Goal: Information Seeking & Learning: Compare options

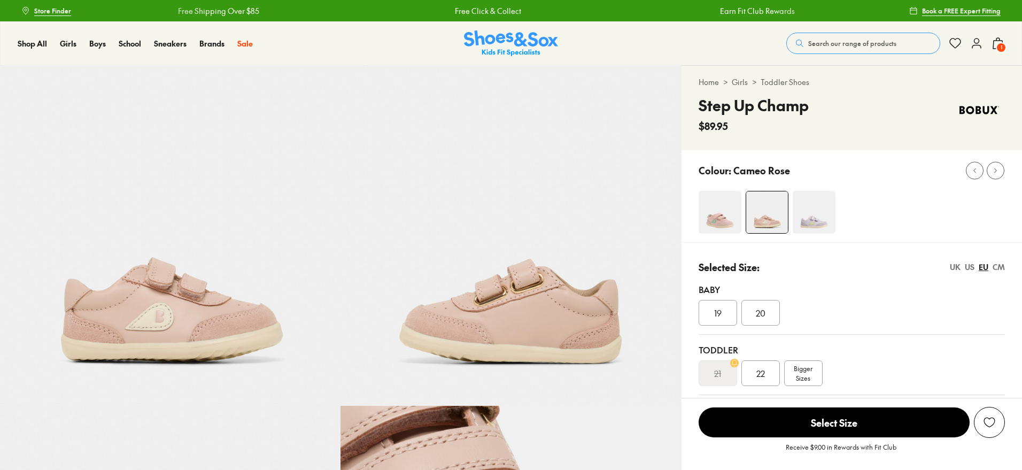
select select "*"
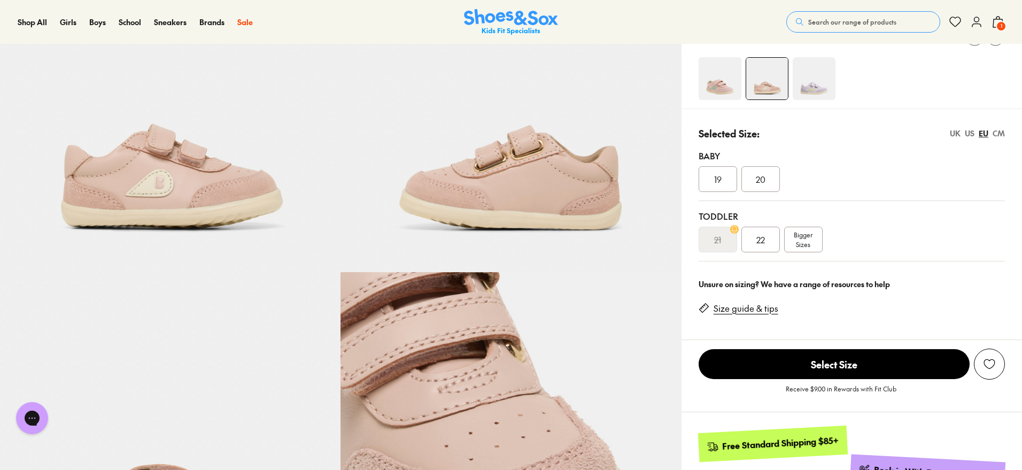
click at [836, 21] on span "Search our range of products" at bounding box center [852, 22] width 88 height 10
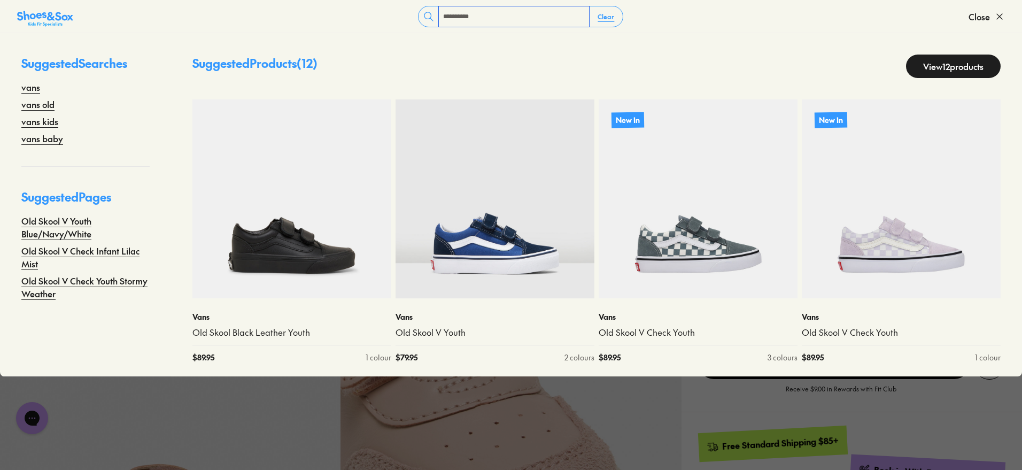
type input "**********"
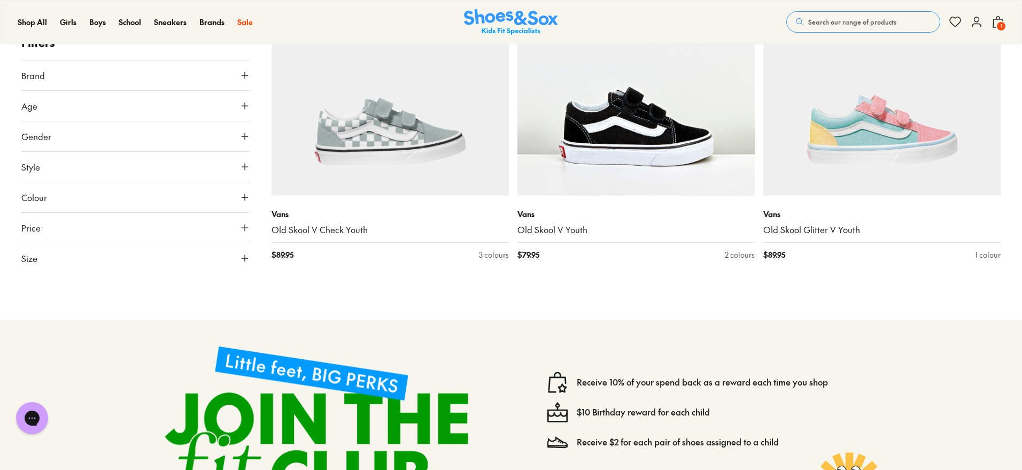
scroll to position [1186, 0]
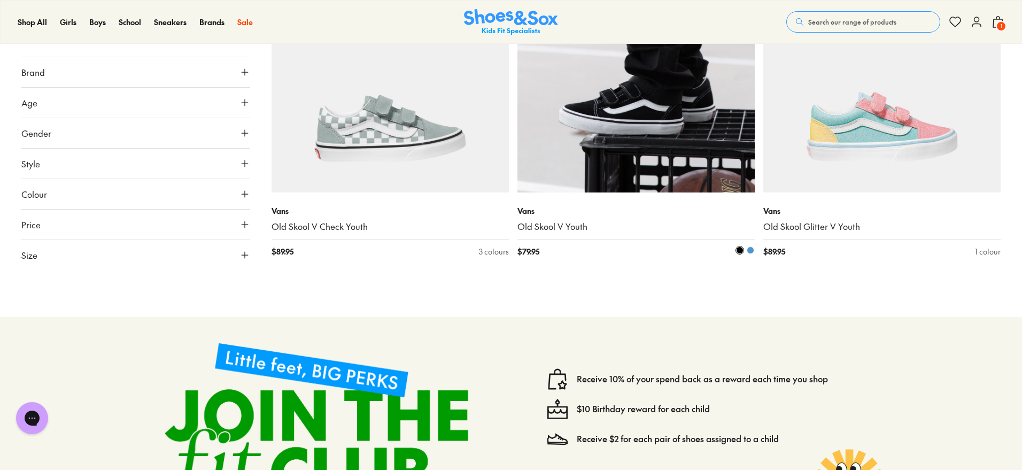
click at [668, 149] on img at bounding box center [635, 73] width 237 height 237
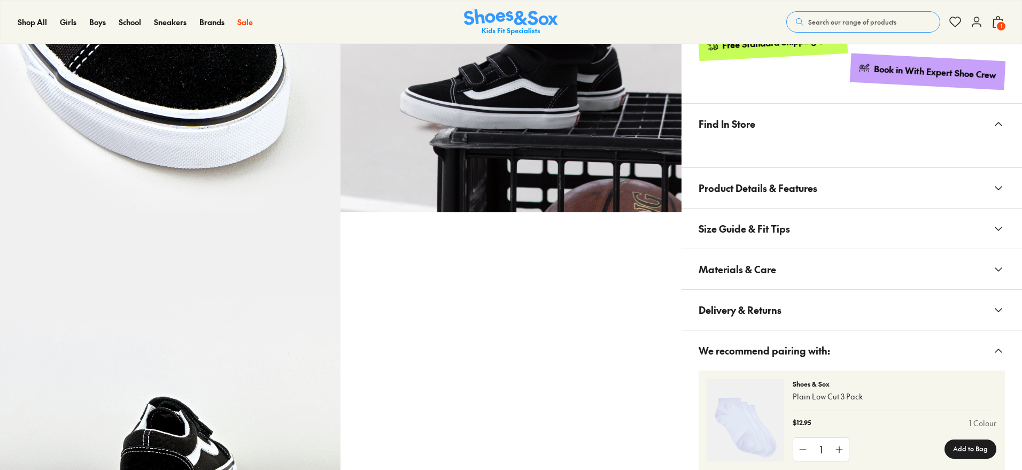
click at [766, 301] on span "Delivery & Returns" at bounding box center [739, 310] width 83 height 32
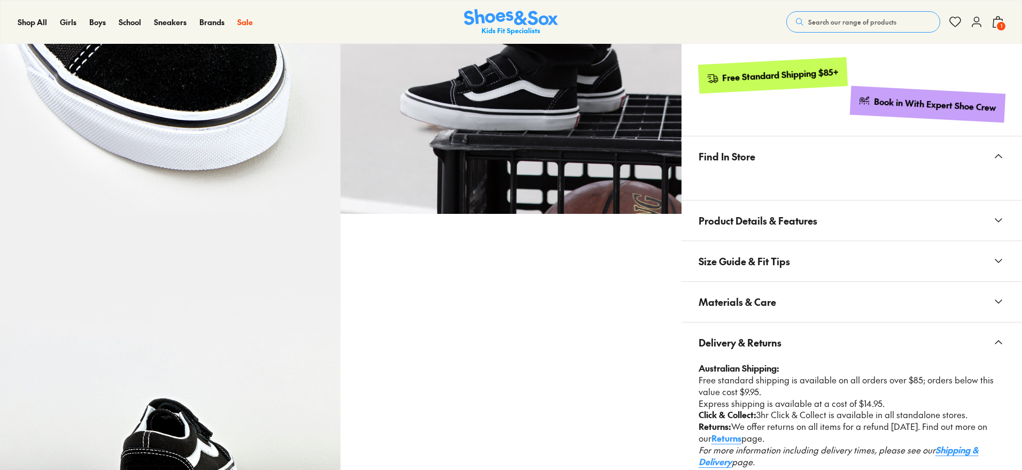
click at [780, 258] on span "Size Guide & Fit Tips" at bounding box center [743, 261] width 91 height 32
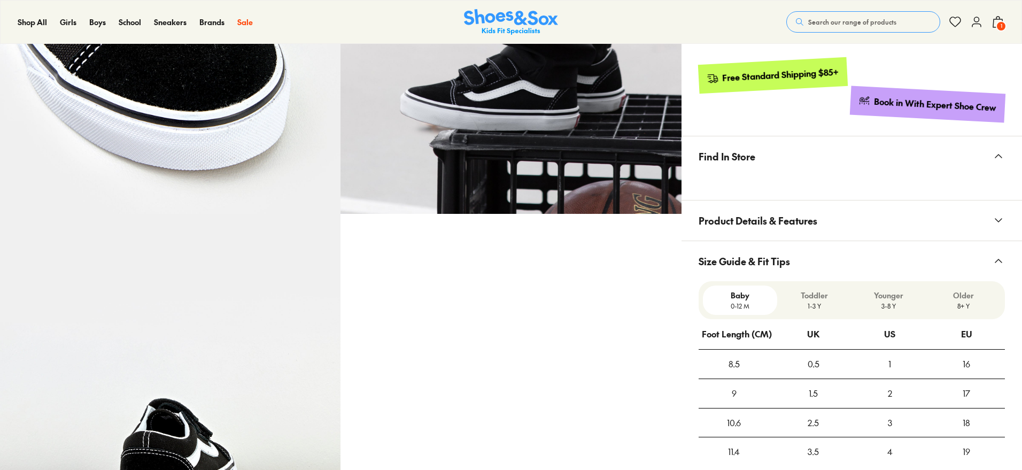
select select "*"
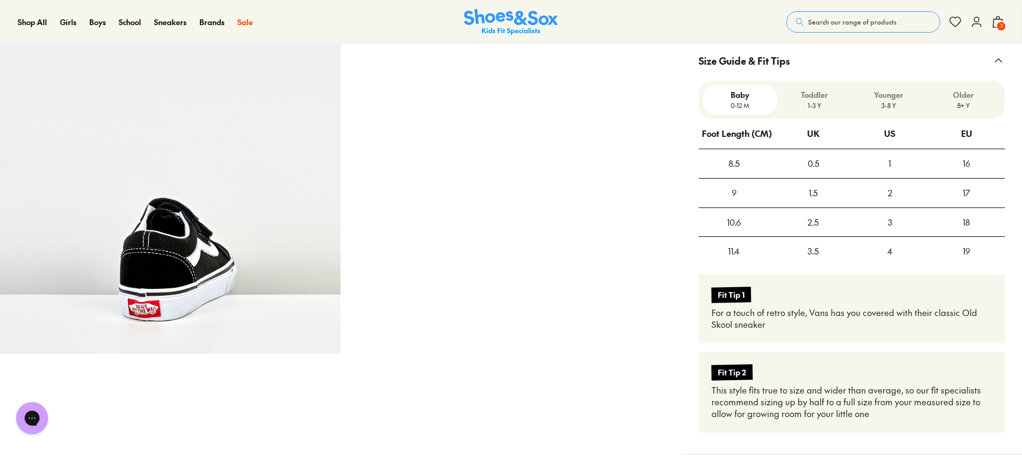
scroll to position [797, 0]
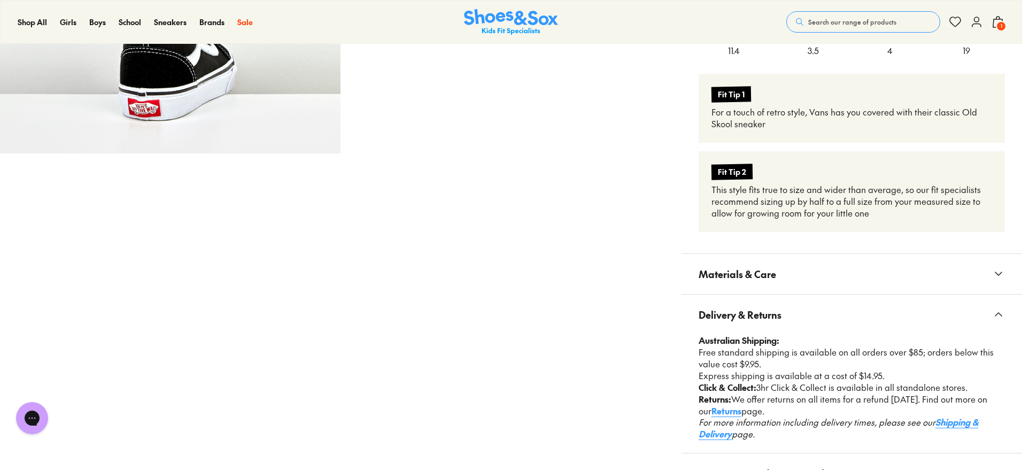
click at [782, 281] on button "Materials & Care" at bounding box center [851, 274] width 340 height 40
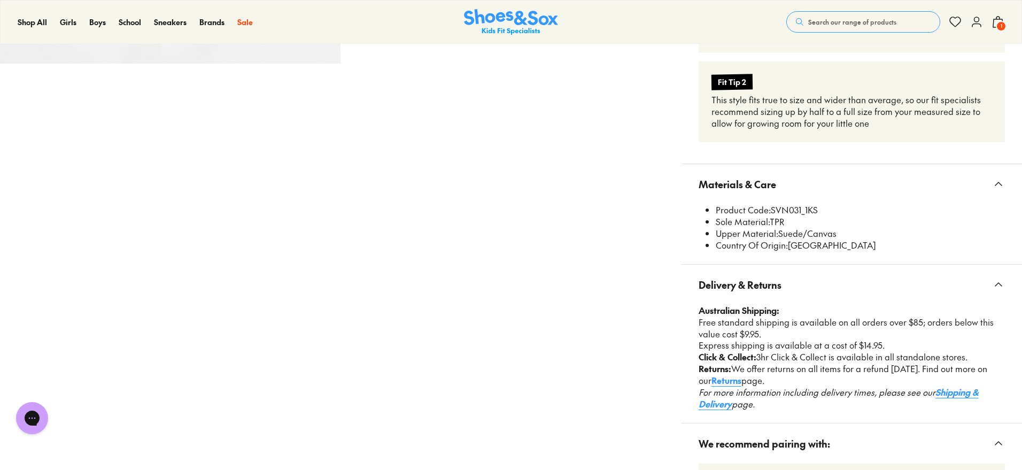
scroll to position [1067, 0]
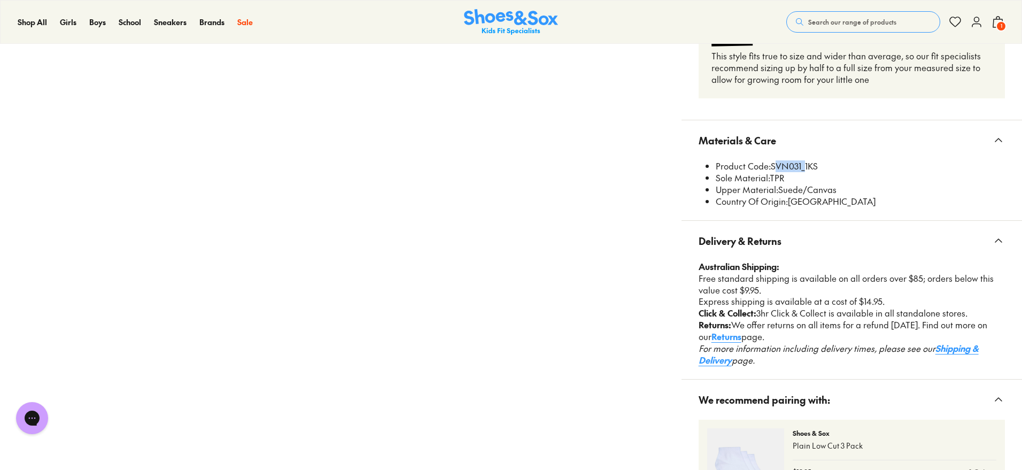
drag, startPoint x: 772, startPoint y: 164, endPoint x: 800, endPoint y: 162, distance: 28.4
click at [800, 162] on li "Product Code: SVN031_1KS" at bounding box center [859, 166] width 289 height 12
copy li "SVN031"
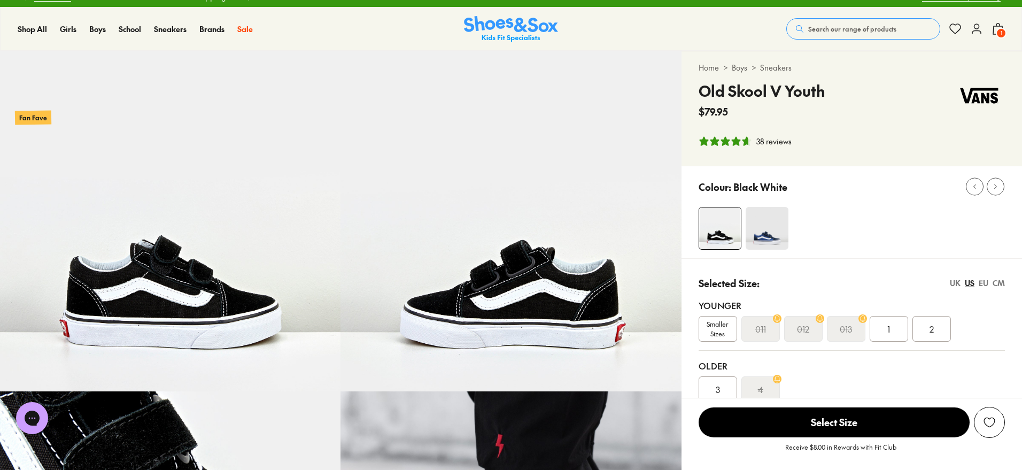
scroll to position [0, 0]
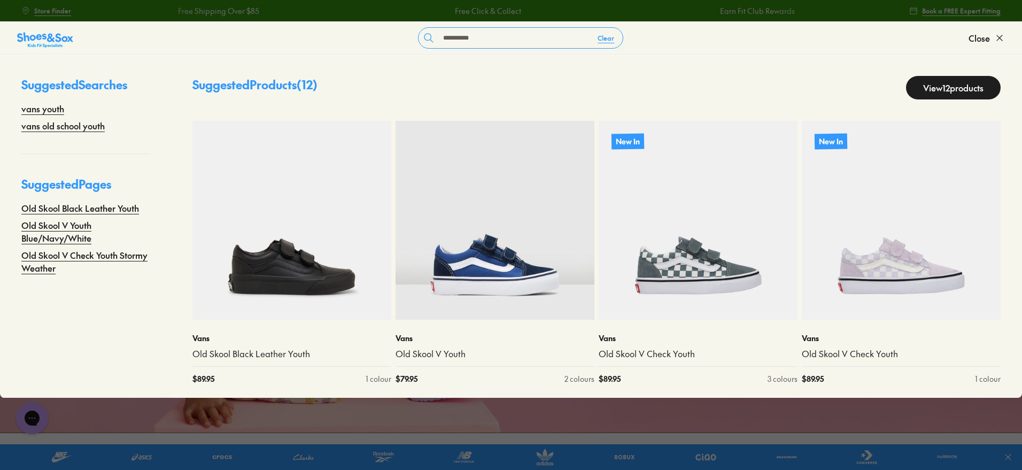
type input "**********"
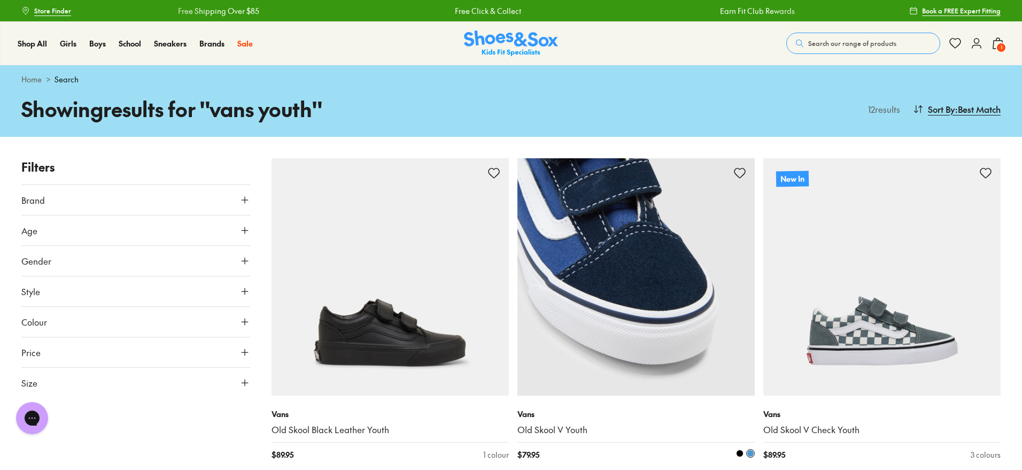
click at [622, 320] on img at bounding box center [635, 276] width 237 height 237
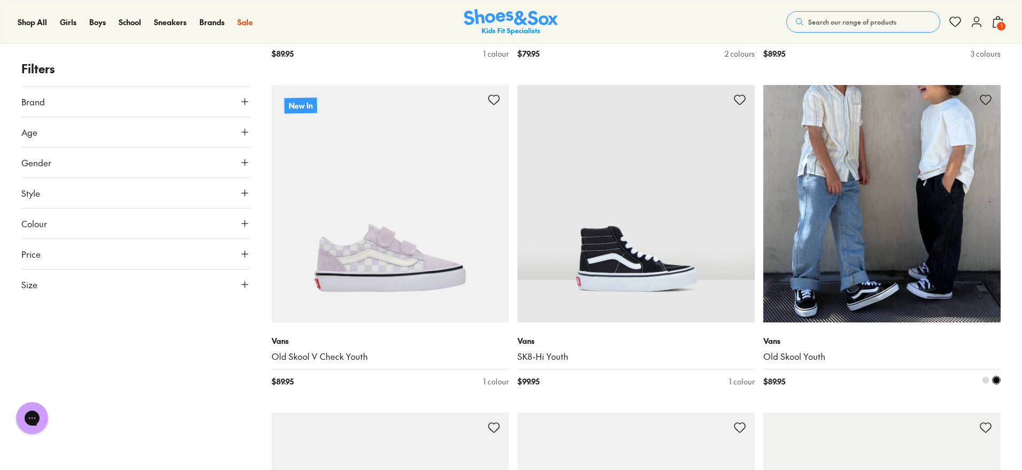
click at [867, 222] on img at bounding box center [881, 203] width 237 height 237
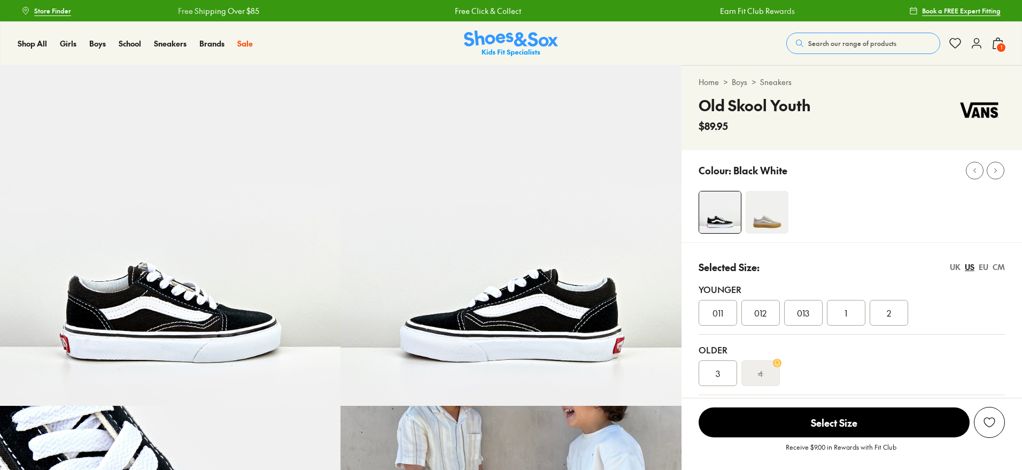
select select "*"
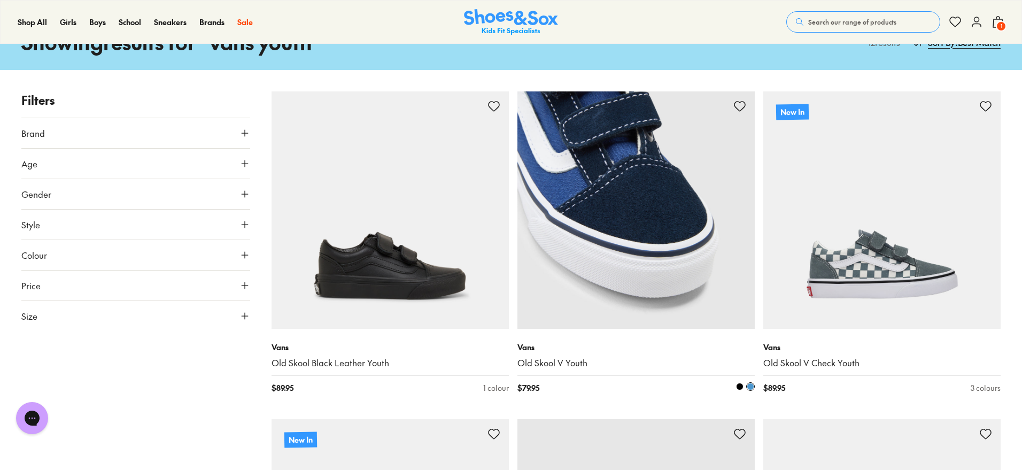
click at [666, 251] on img at bounding box center [635, 209] width 237 height 237
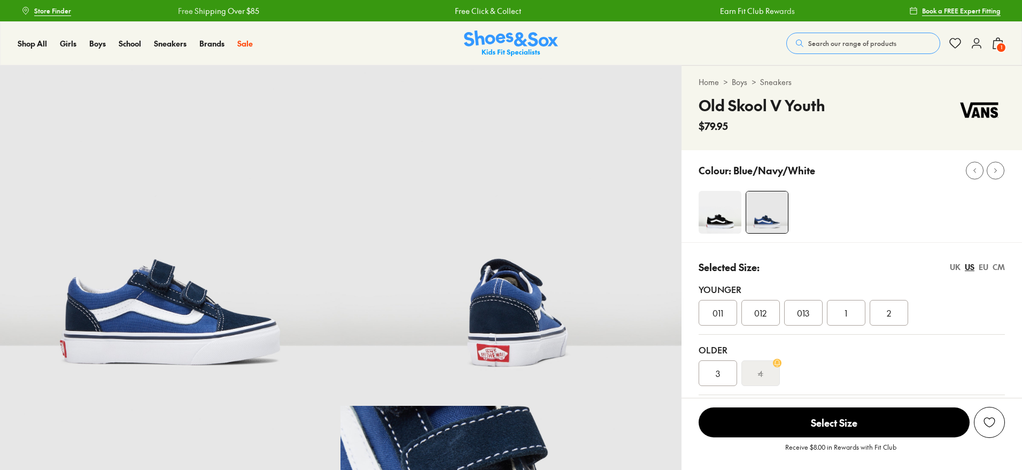
select select "*"
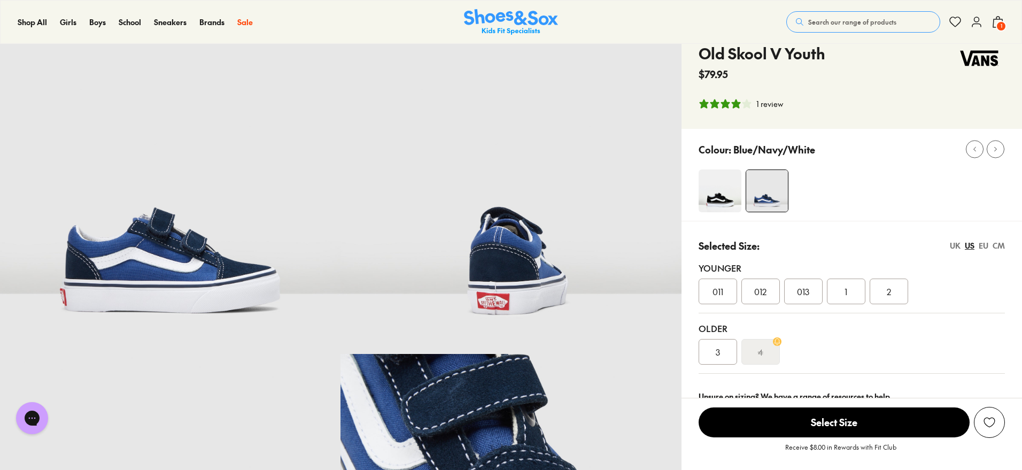
scroll to position [67, 0]
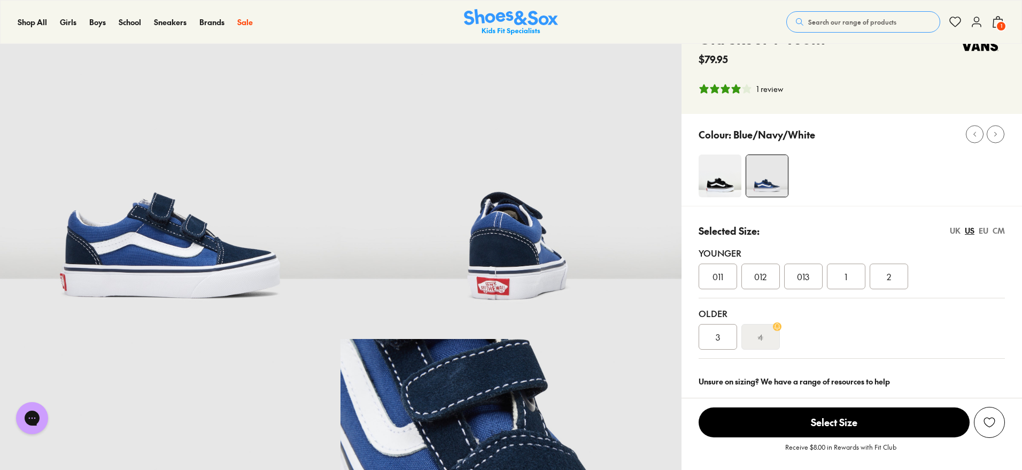
click at [725, 180] on img at bounding box center [719, 175] width 43 height 43
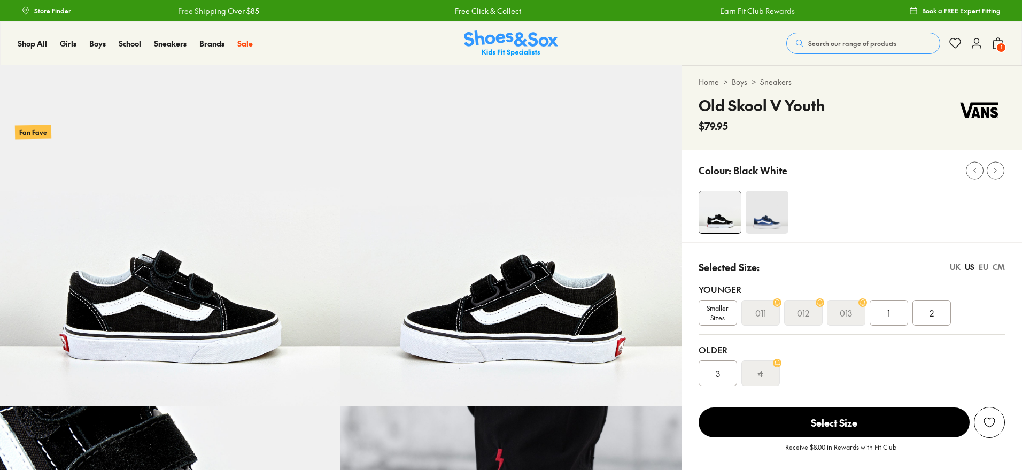
select select "*"
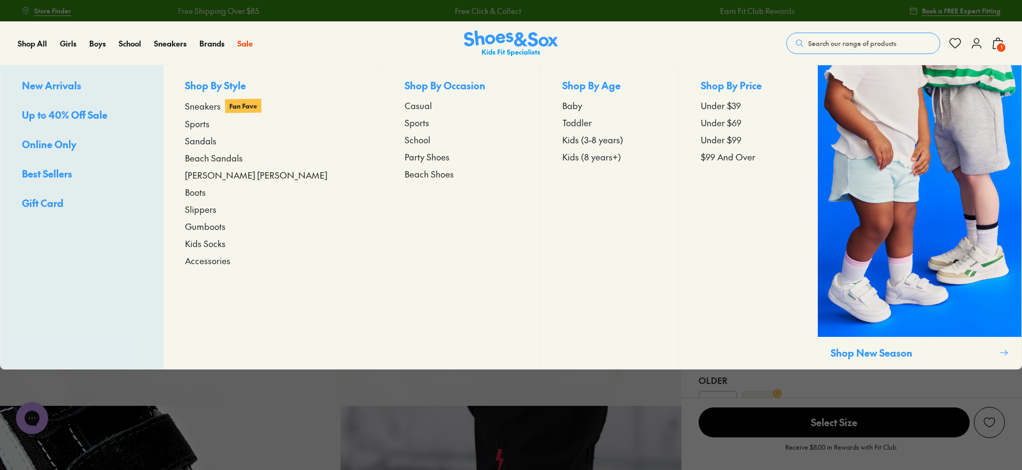
click at [221, 104] on span "Sneakers" at bounding box center [203, 105] width 36 height 13
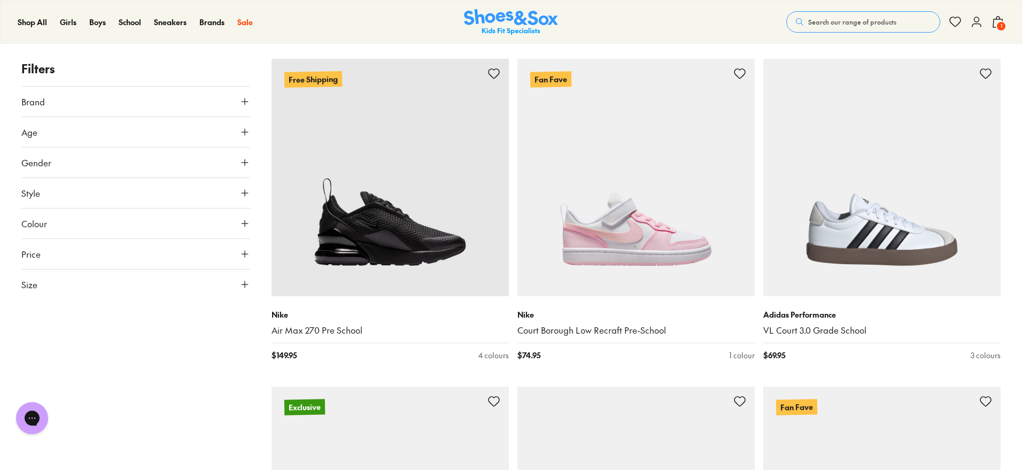
scroll to position [6543, 0]
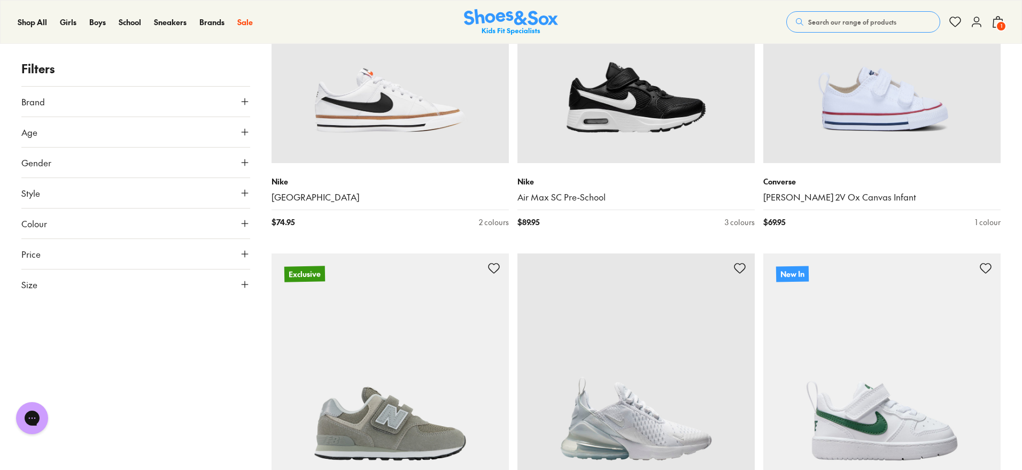
scroll to position [9349, 0]
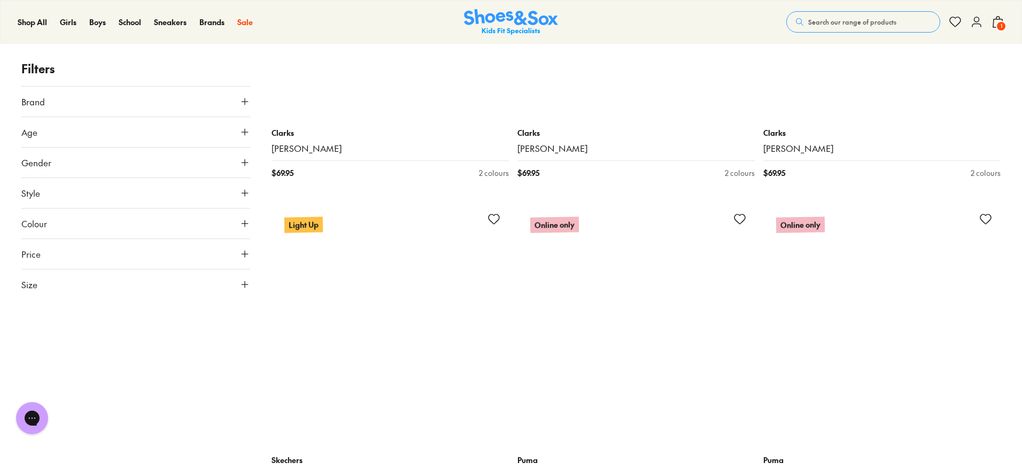
scroll to position [13690, 0]
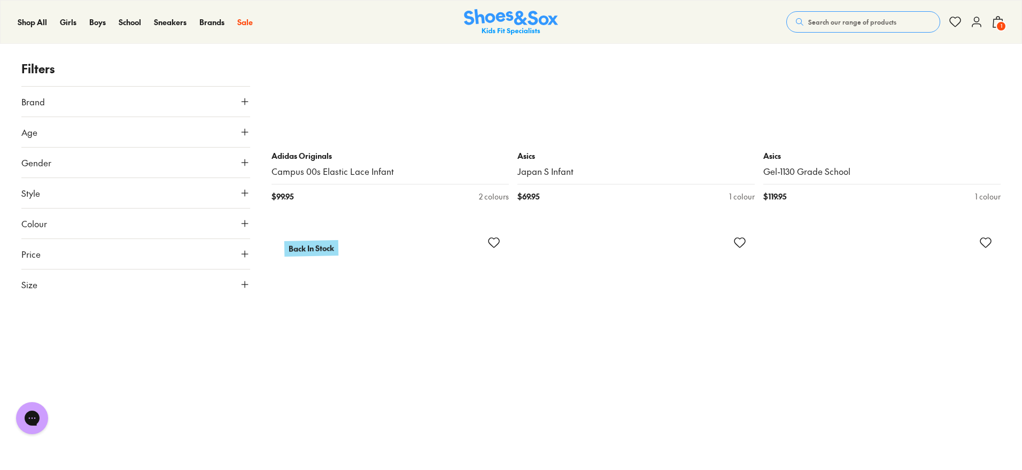
scroll to position [16896, 0]
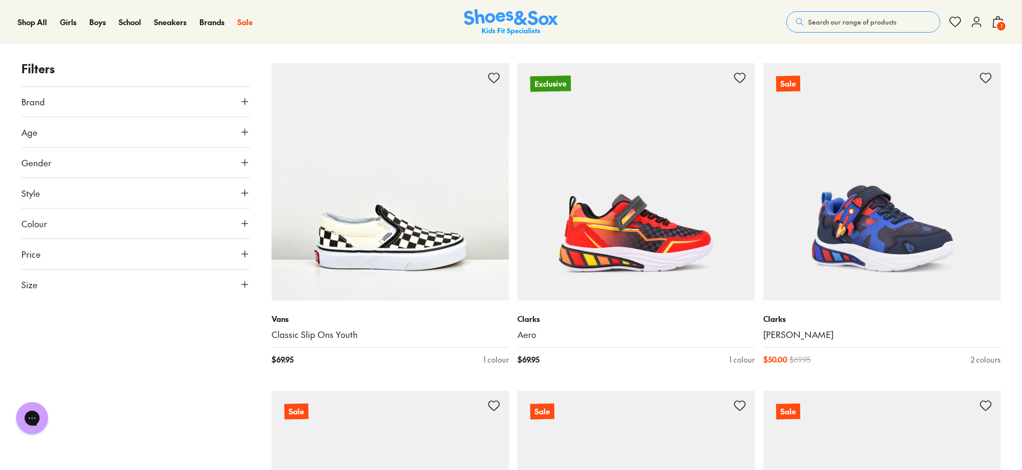
scroll to position [20503, 0]
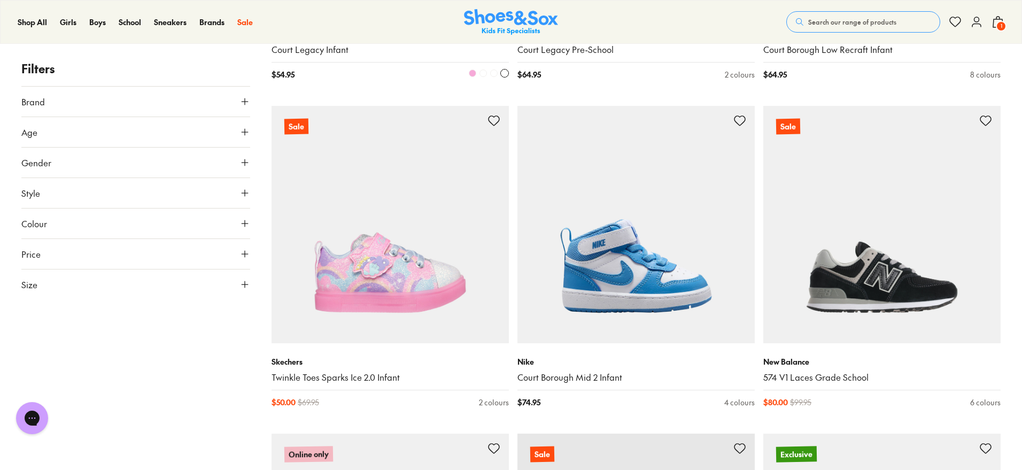
scroll to position [23776, 0]
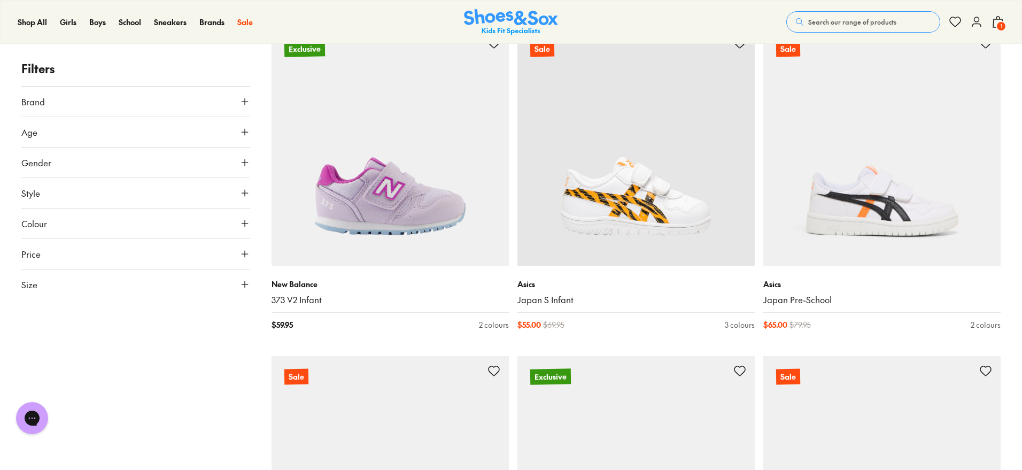
scroll to position [23976, 0]
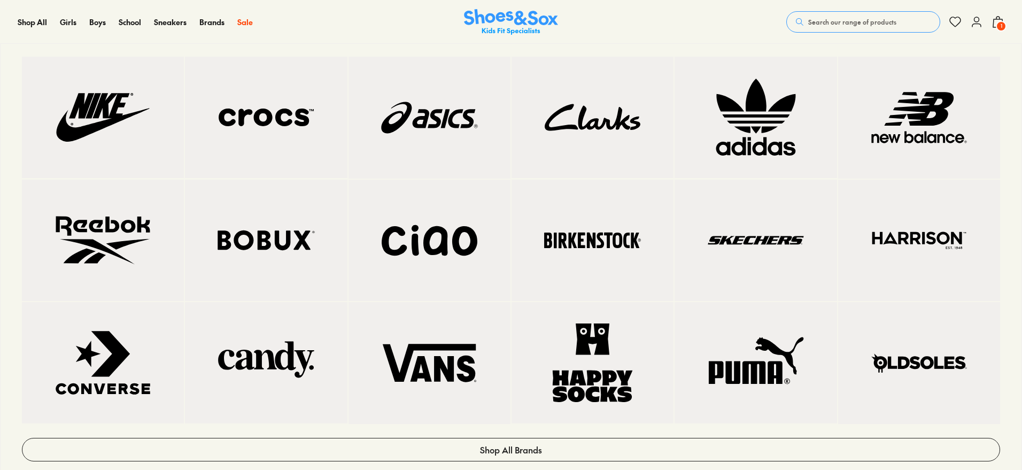
click at [206, 29] on div "Brands Shop All Brands" at bounding box center [218, 22] width 38 height 43
click at [219, 12] on div "Brands Shop All Brands" at bounding box center [218, 22] width 38 height 43
click at [216, 24] on span "Brands" at bounding box center [211, 22] width 25 height 11
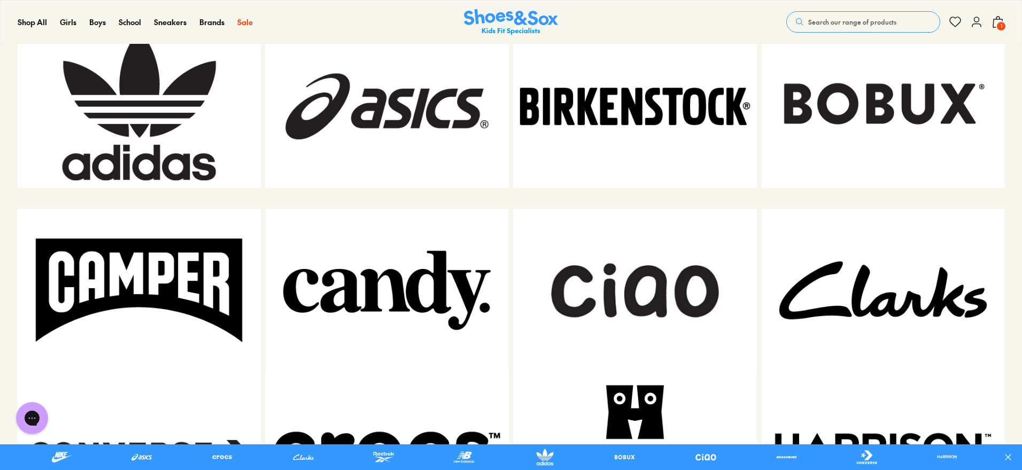
scroll to position [733, 0]
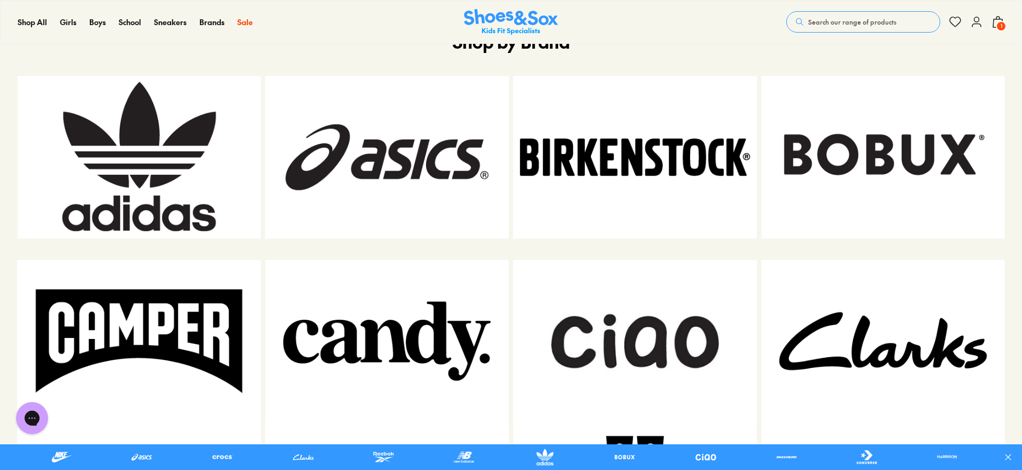
click at [200, 341] on img at bounding box center [139, 341] width 244 height 162
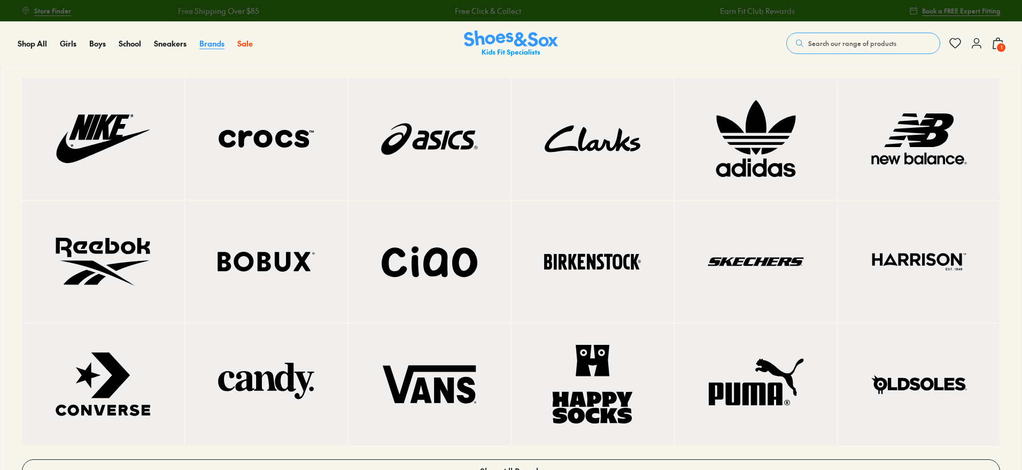
click at [204, 45] on span "Brands" at bounding box center [211, 43] width 25 height 11
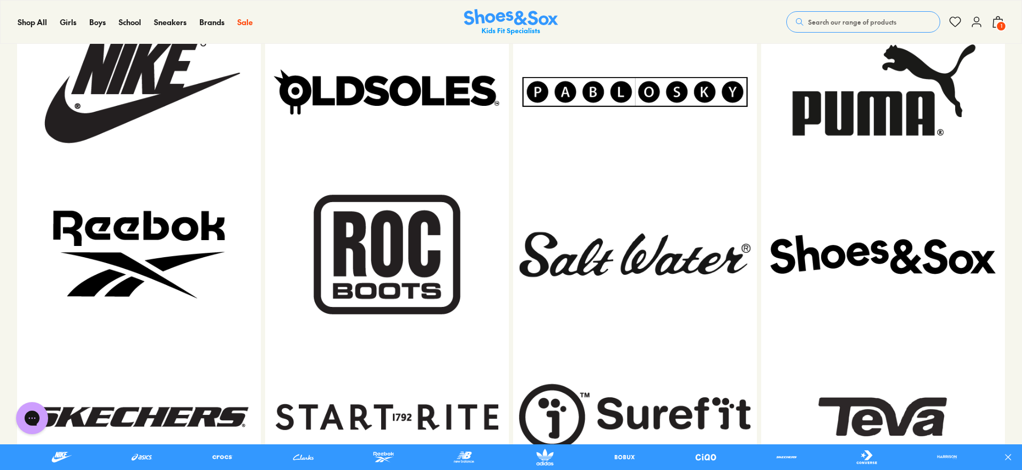
click at [591, 227] on img at bounding box center [635, 254] width 244 height 162
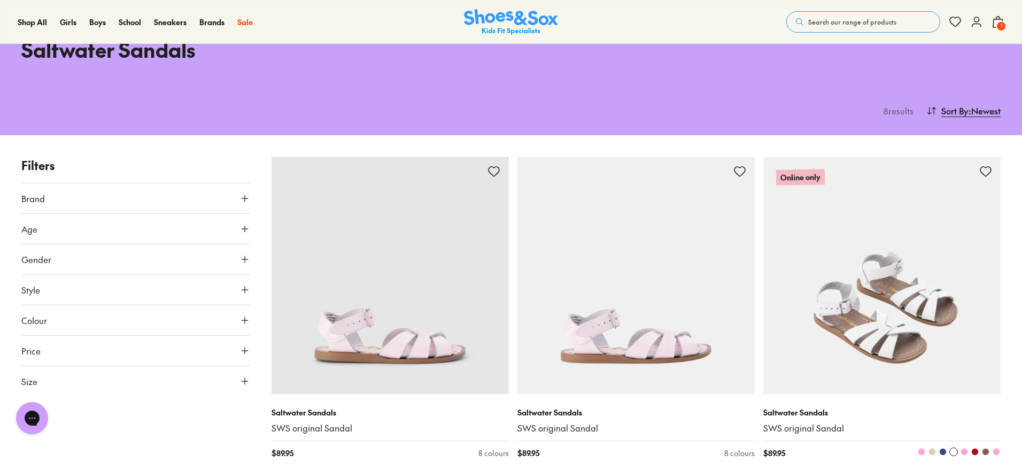
scroll to position [67, 0]
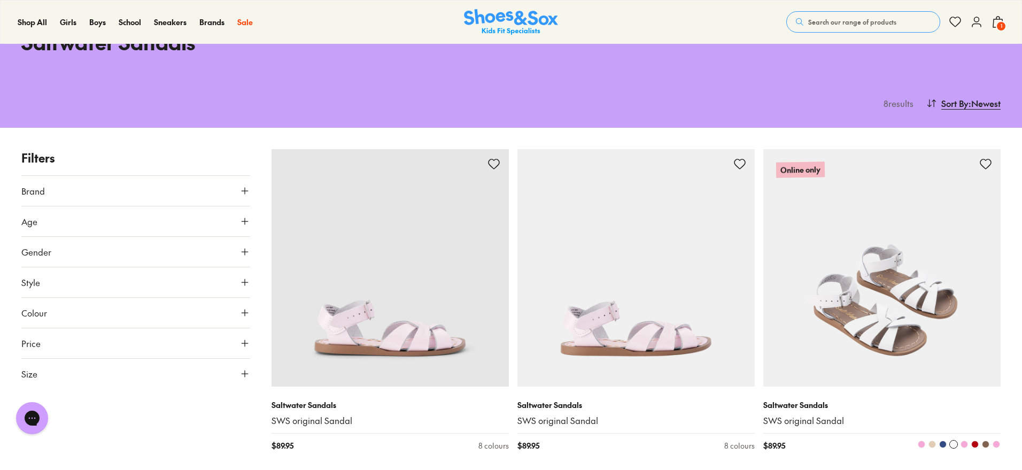
click at [934, 445] on span at bounding box center [931, 443] width 7 height 7
click at [985, 445] on span at bounding box center [985, 443] width 7 height 7
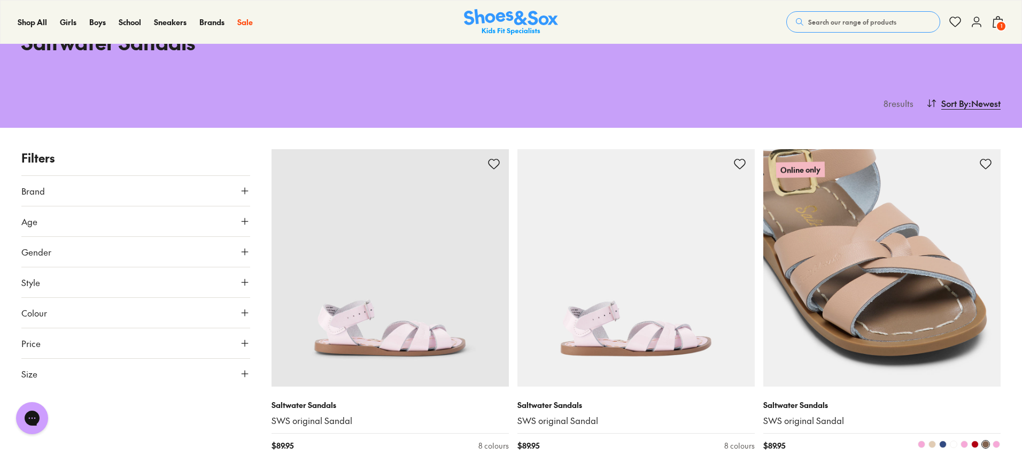
click at [931, 443] on span at bounding box center [931, 443] width 7 height 7
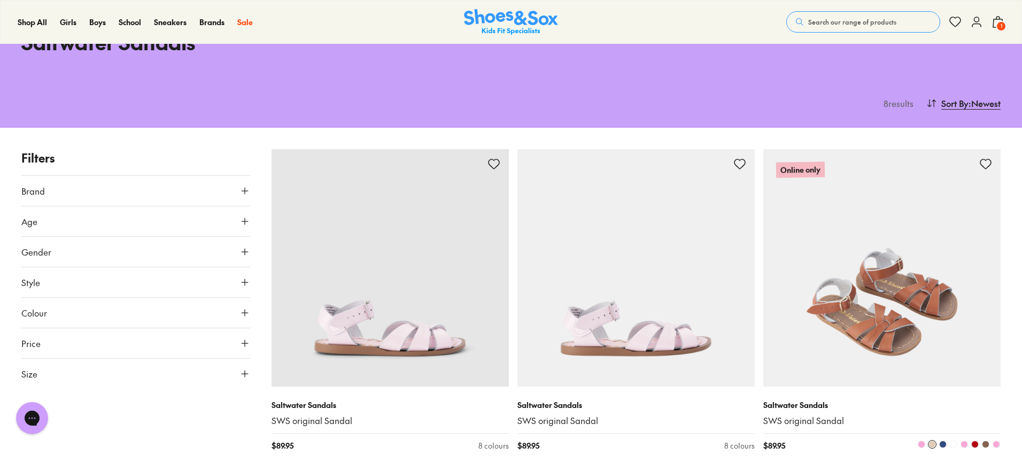
click at [919, 443] on span at bounding box center [920, 443] width 7 height 7
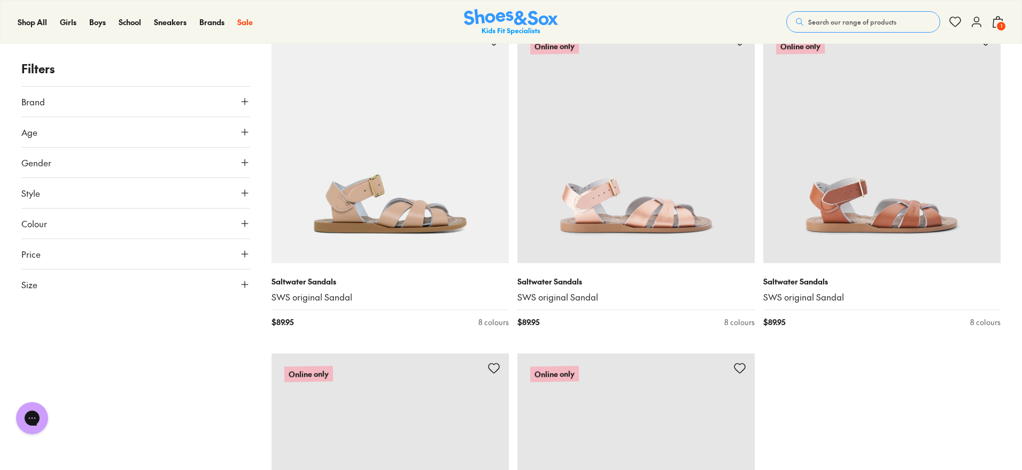
scroll to position [534, 0]
